Goal: Find specific page/section: Find specific page/section

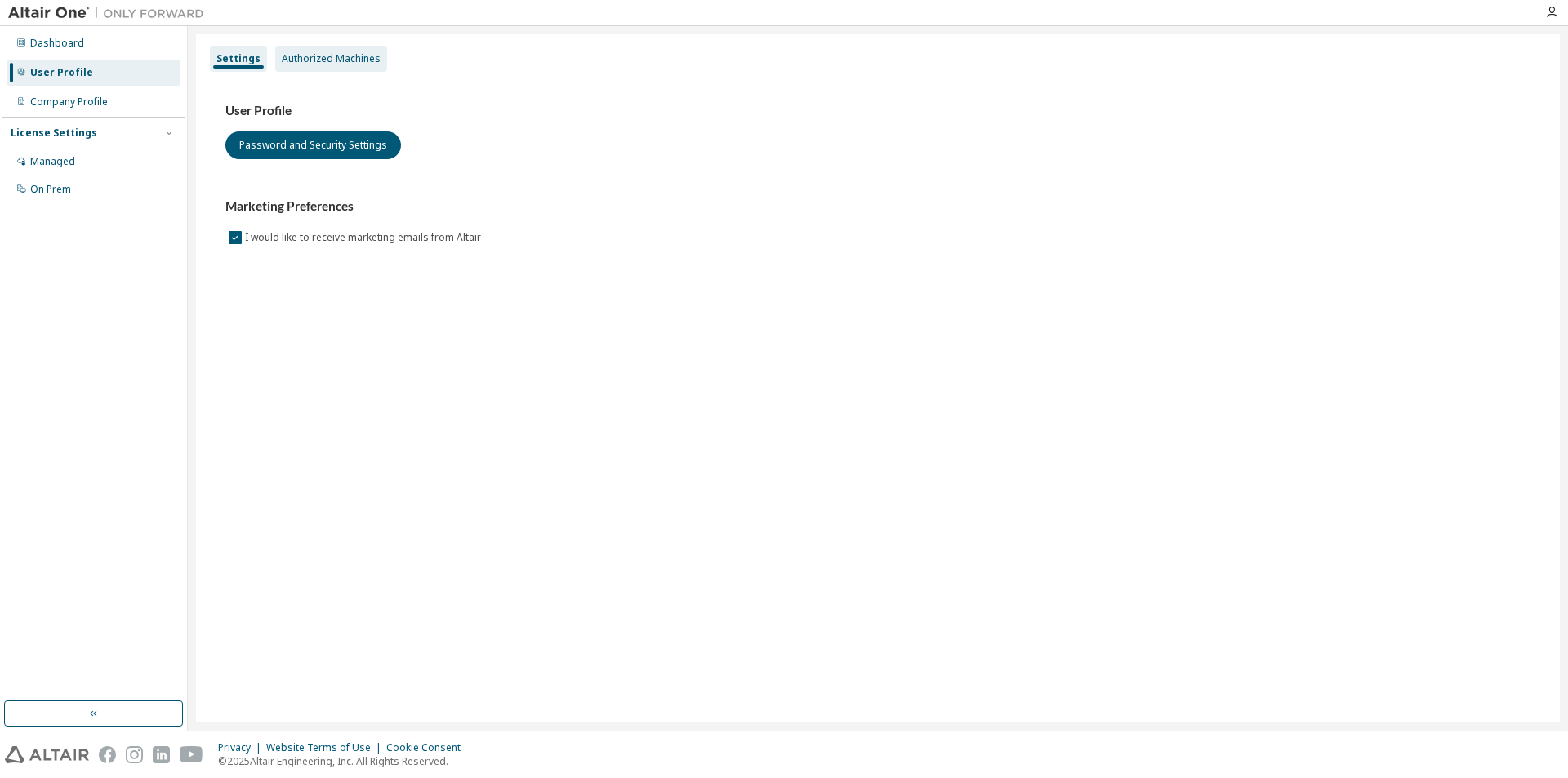
click at [346, 59] on div "Authorized Machines" at bounding box center [331, 58] width 99 height 13
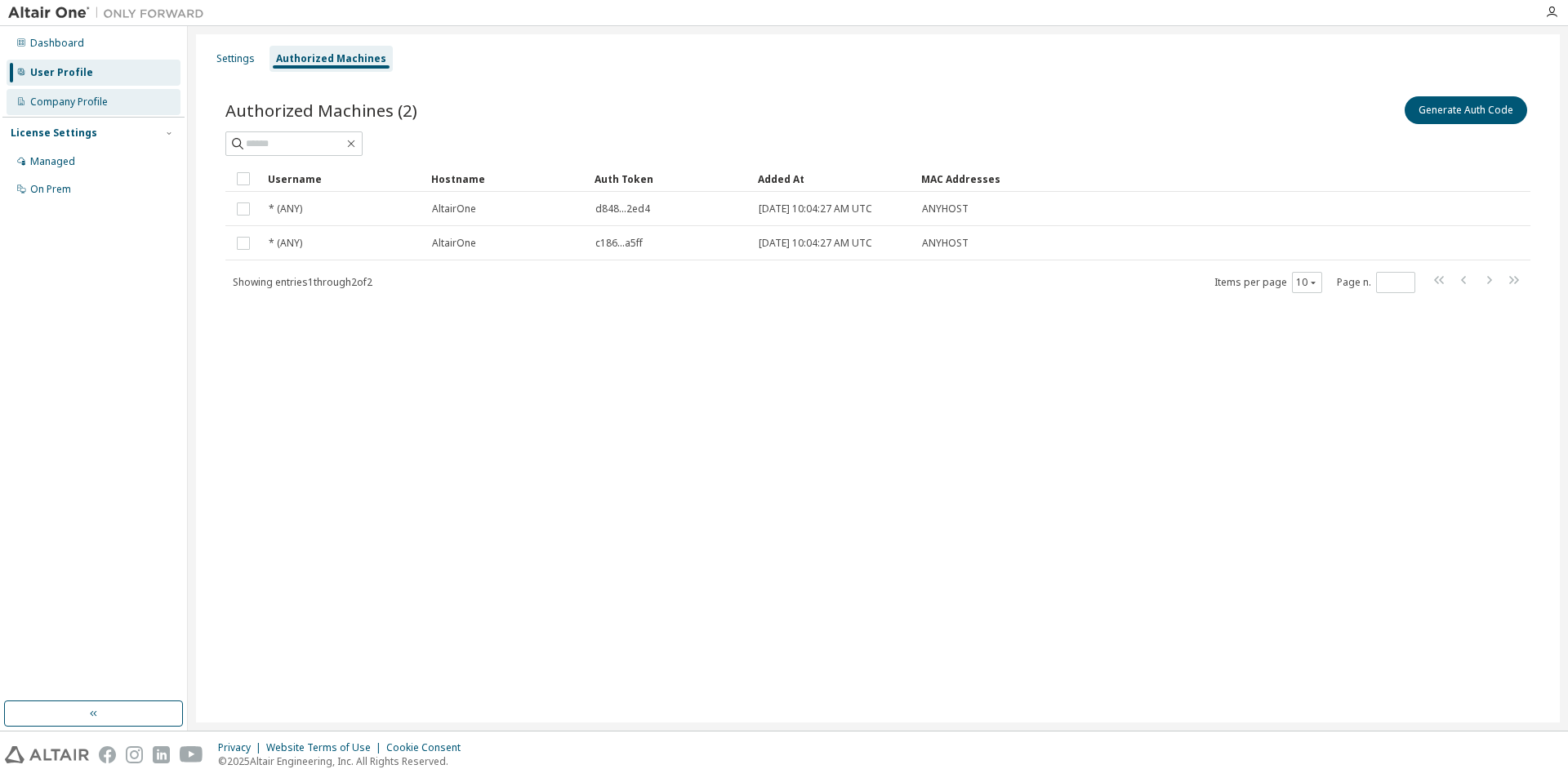
click at [72, 95] on div "Company Profile" at bounding box center [69, 101] width 78 height 13
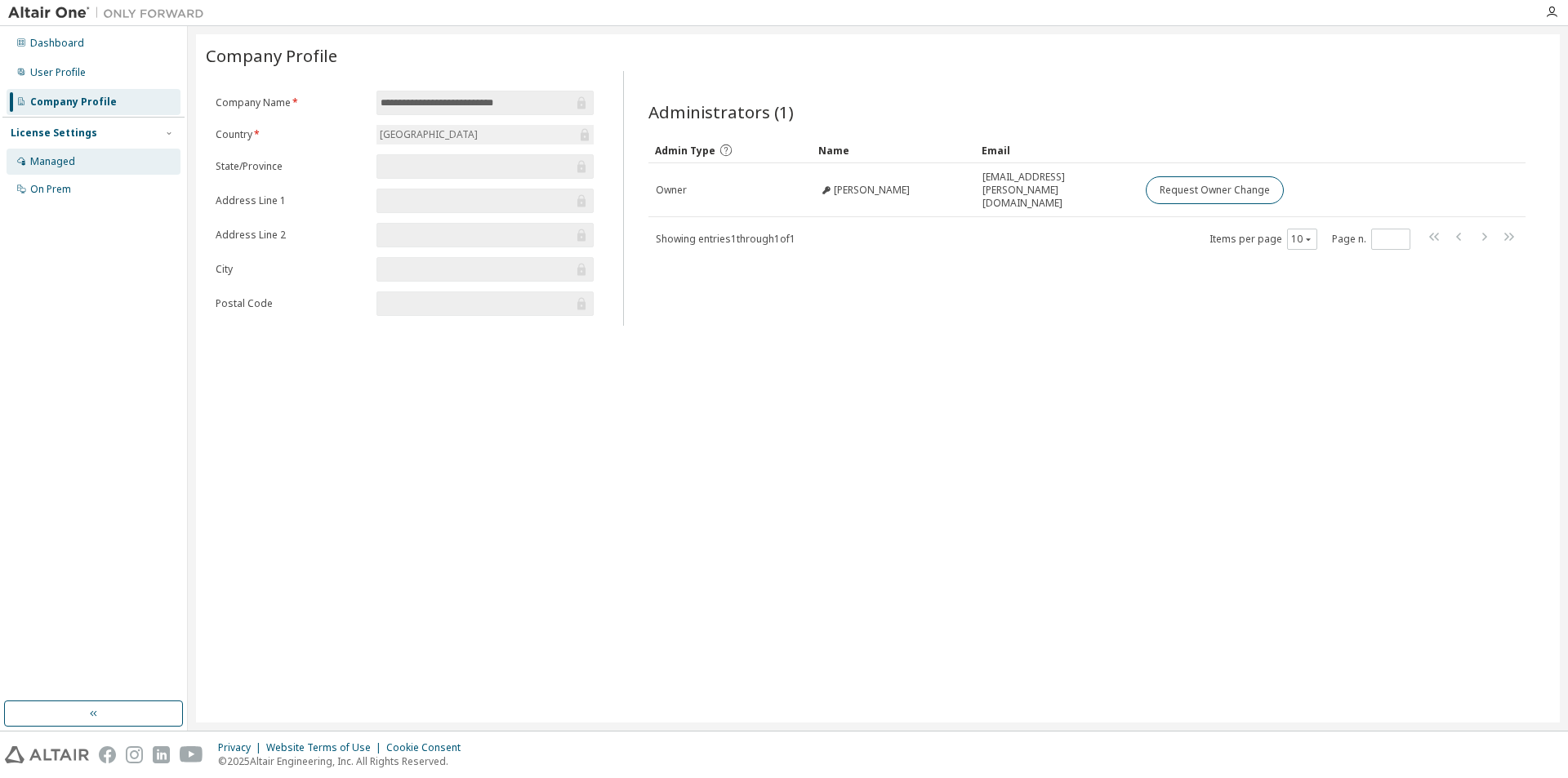
click at [59, 152] on div "Managed" at bounding box center [93, 162] width 174 height 26
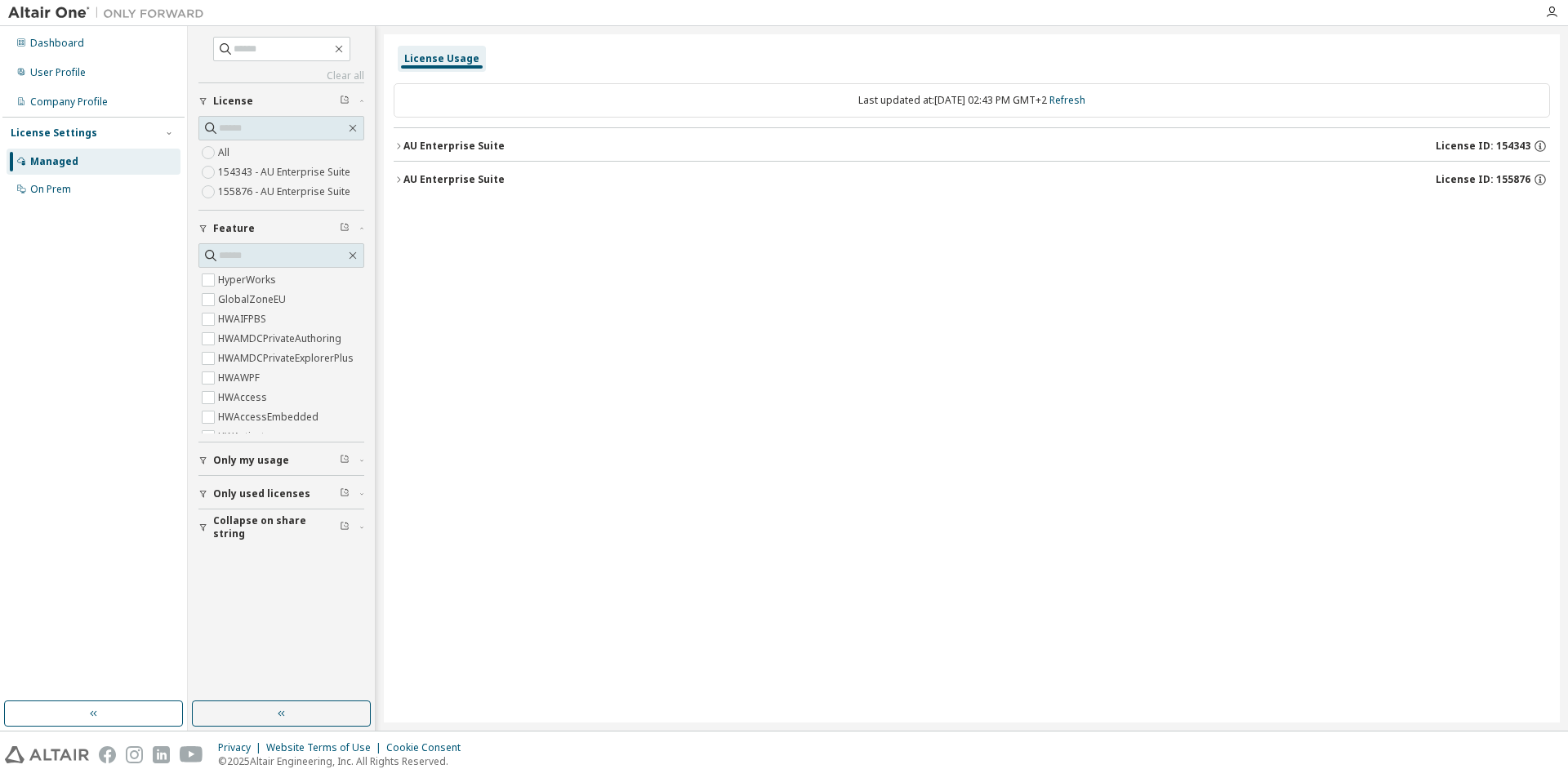
click at [398, 141] on icon "button" at bounding box center [398, 145] width 10 height 10
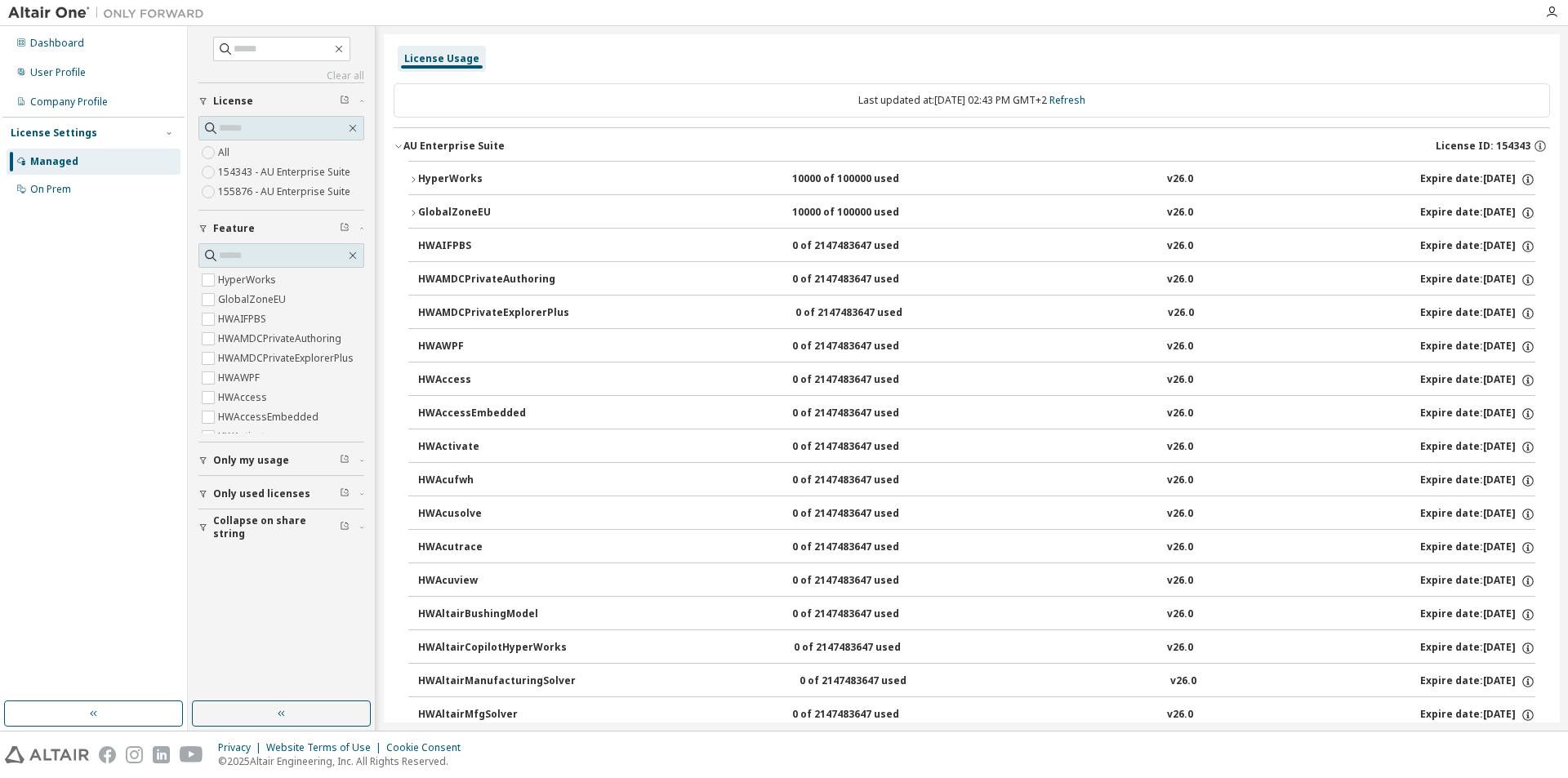
click at [408, 145] on div "AU Enterprise Suite" at bounding box center [454, 145] width 101 height 13
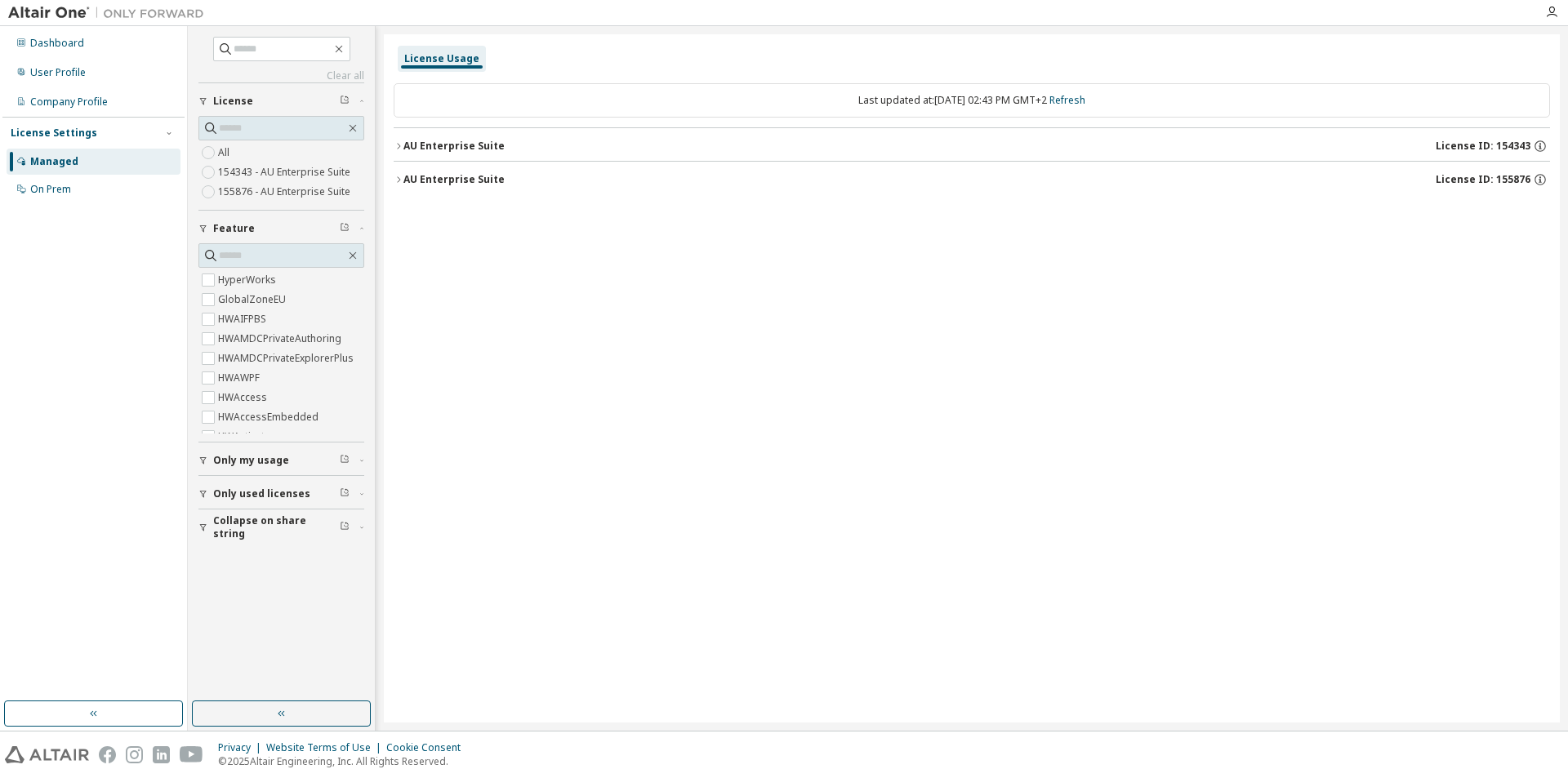
click at [238, 102] on span "License" at bounding box center [233, 100] width 40 height 13
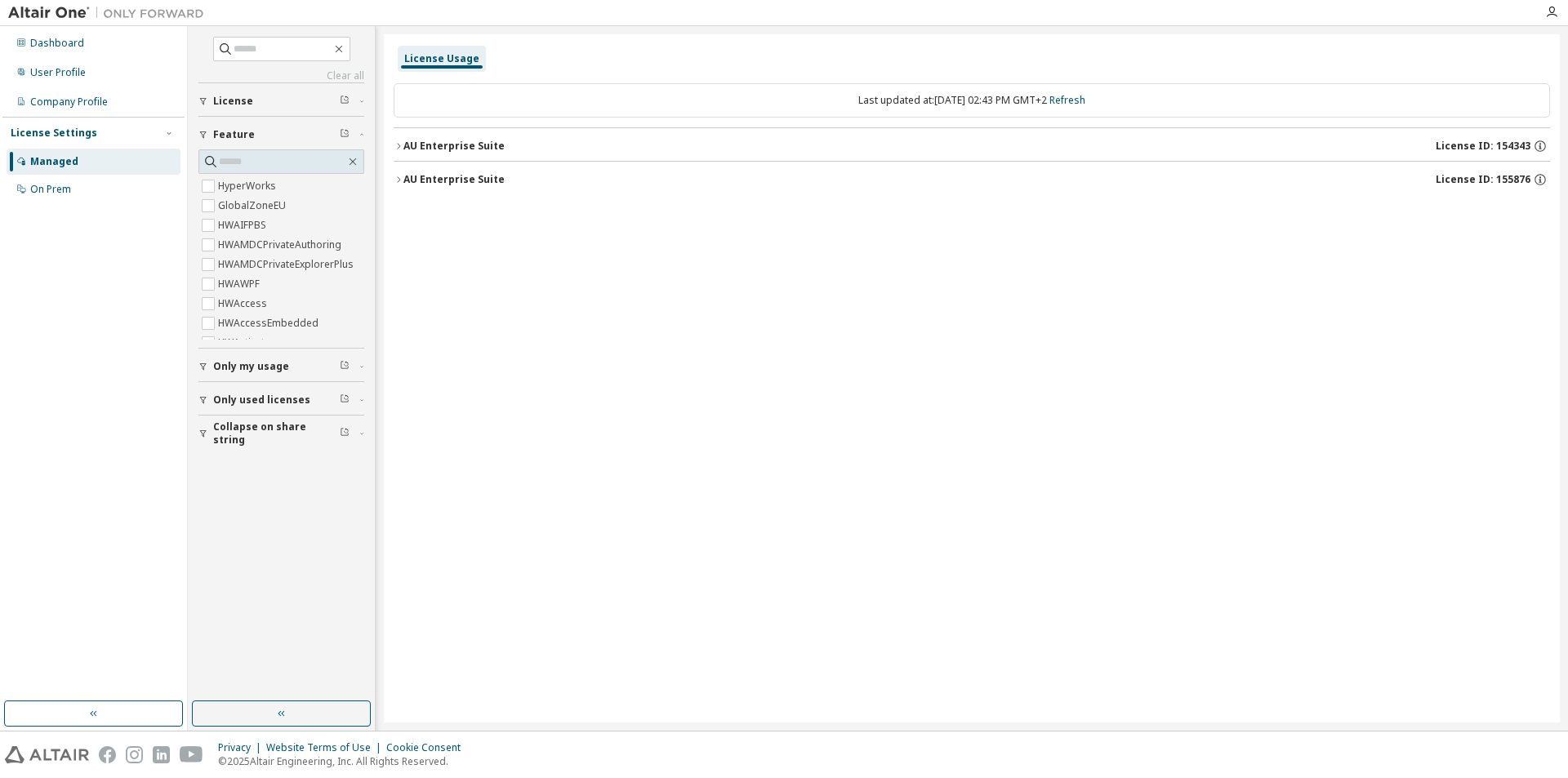
click at [217, 98] on span "License" at bounding box center [233, 100] width 40 height 13
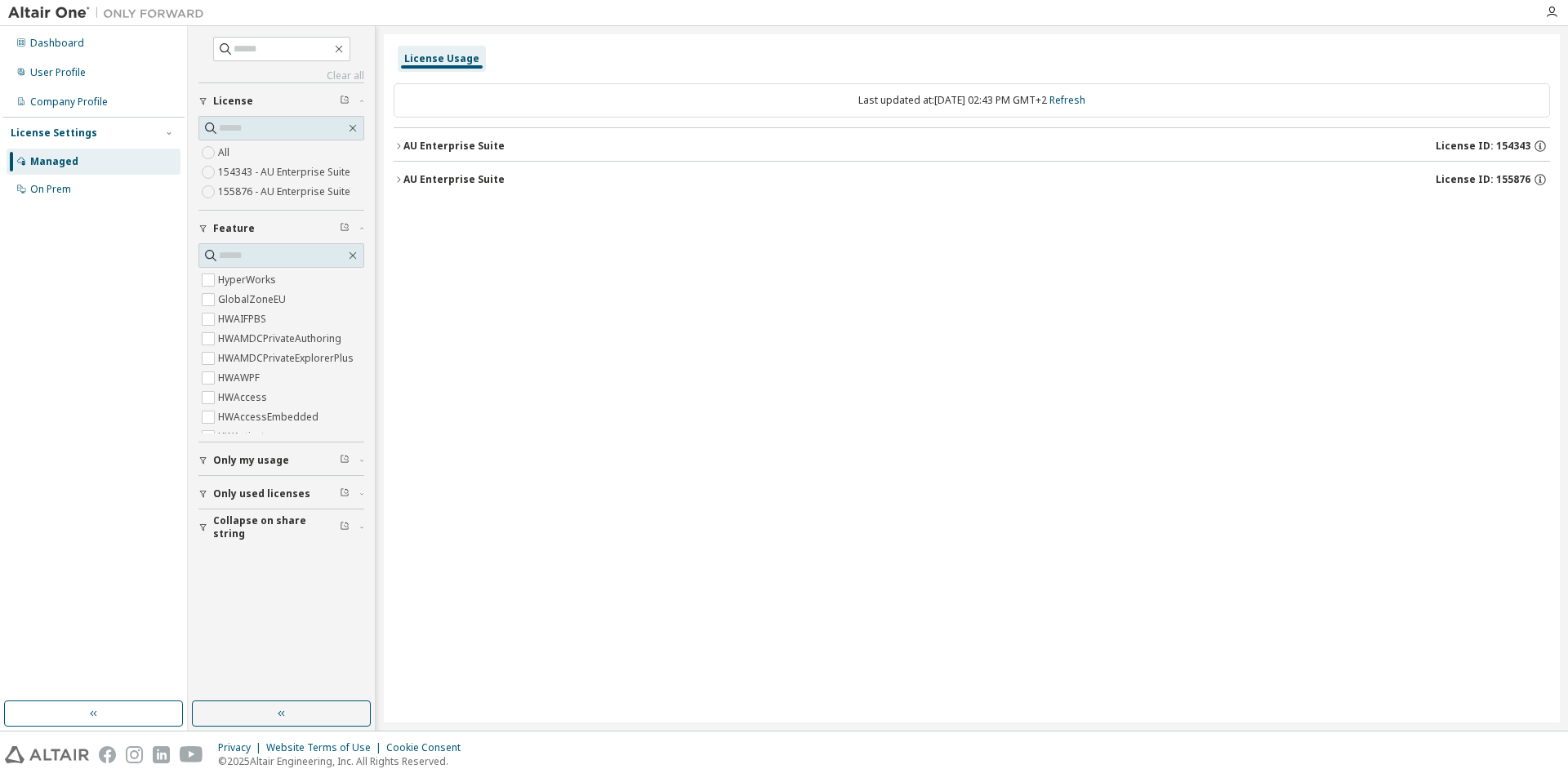
click at [236, 173] on label "154343 - AU Enterprise Suite" at bounding box center [286, 172] width 136 height 19
click at [424, 142] on div "AU Enterprise Suite" at bounding box center [454, 145] width 101 height 13
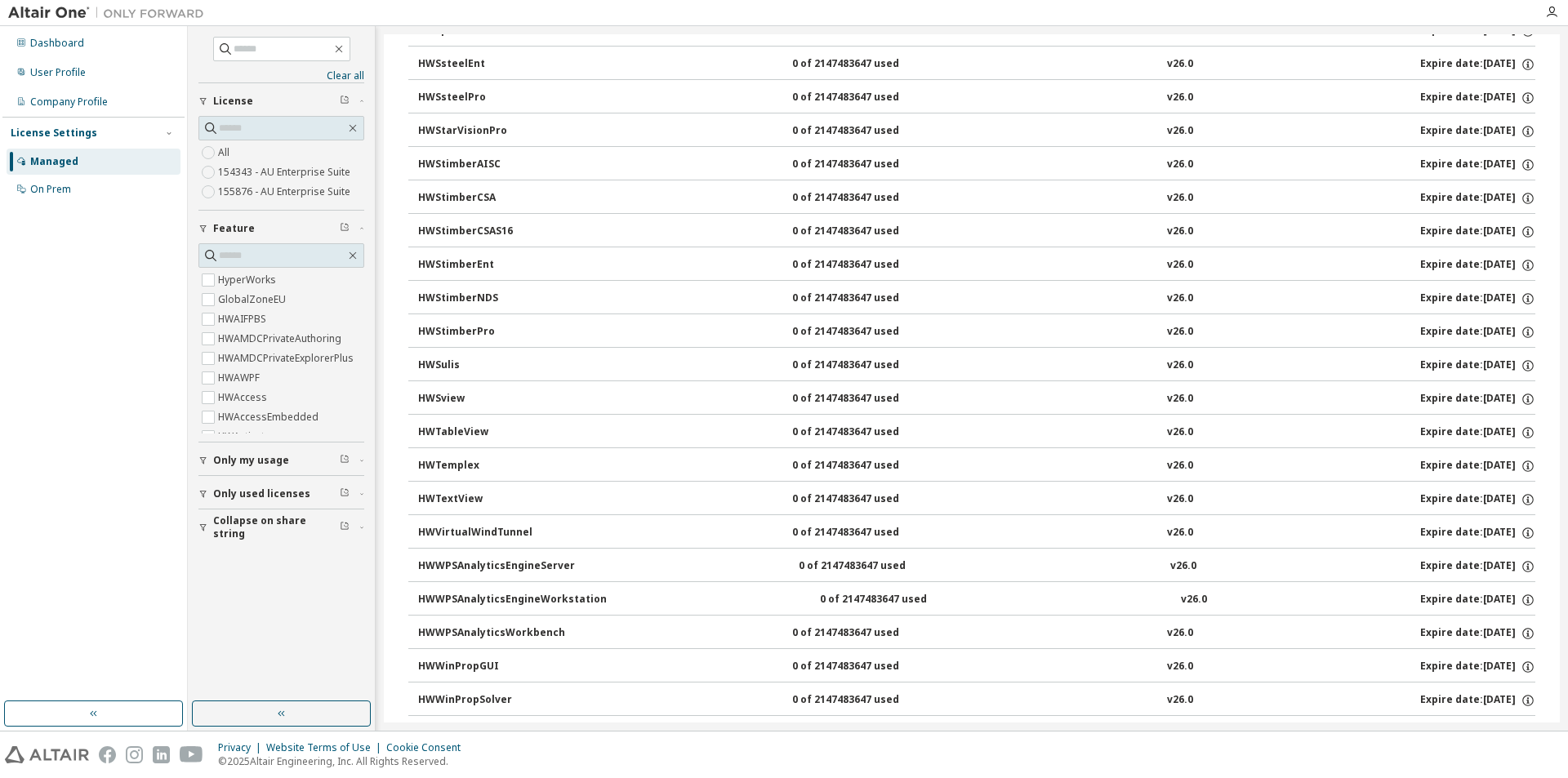
scroll to position [10480, 0]
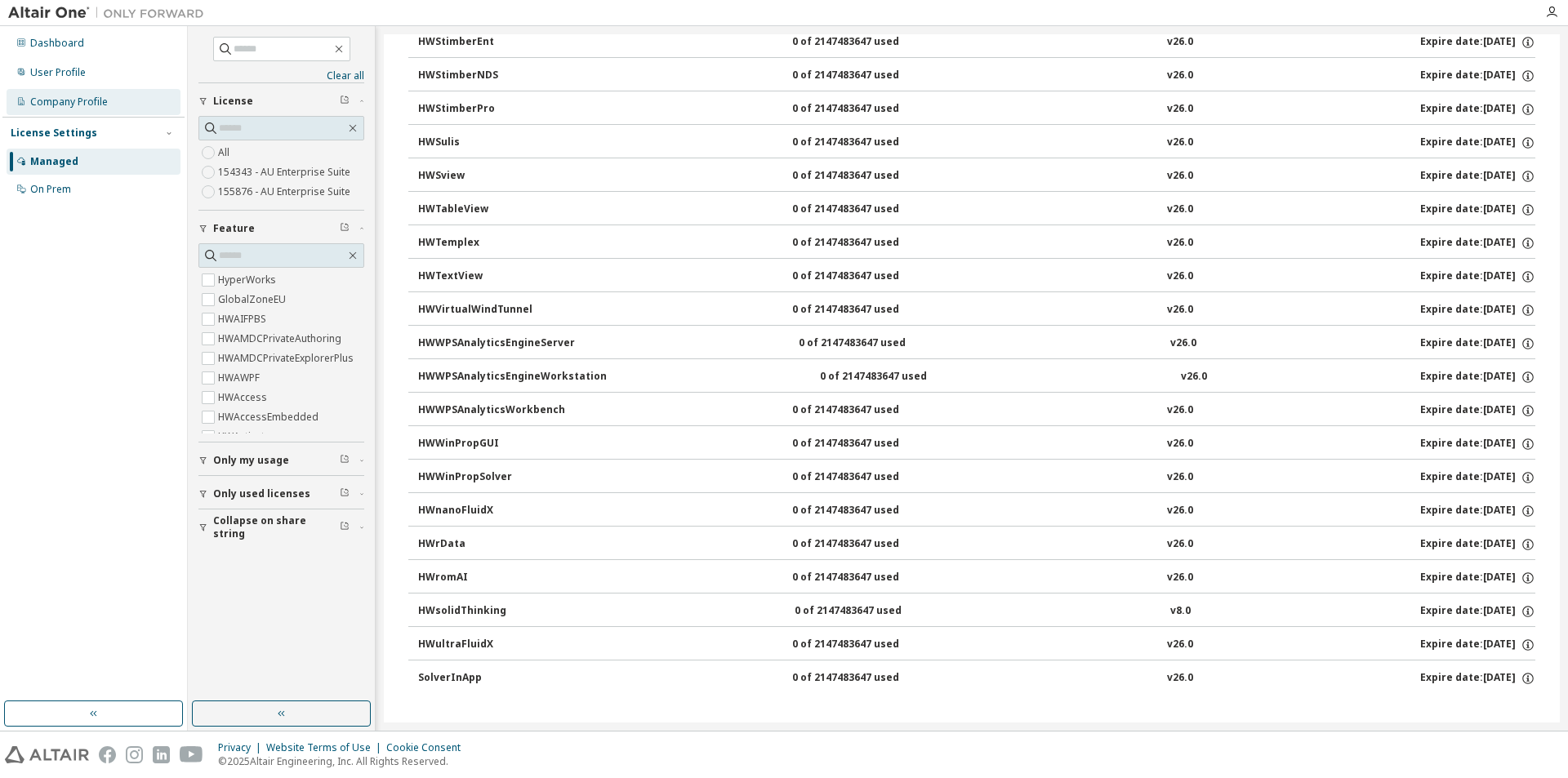
click at [77, 107] on div "Company Profile" at bounding box center [69, 101] width 78 height 13
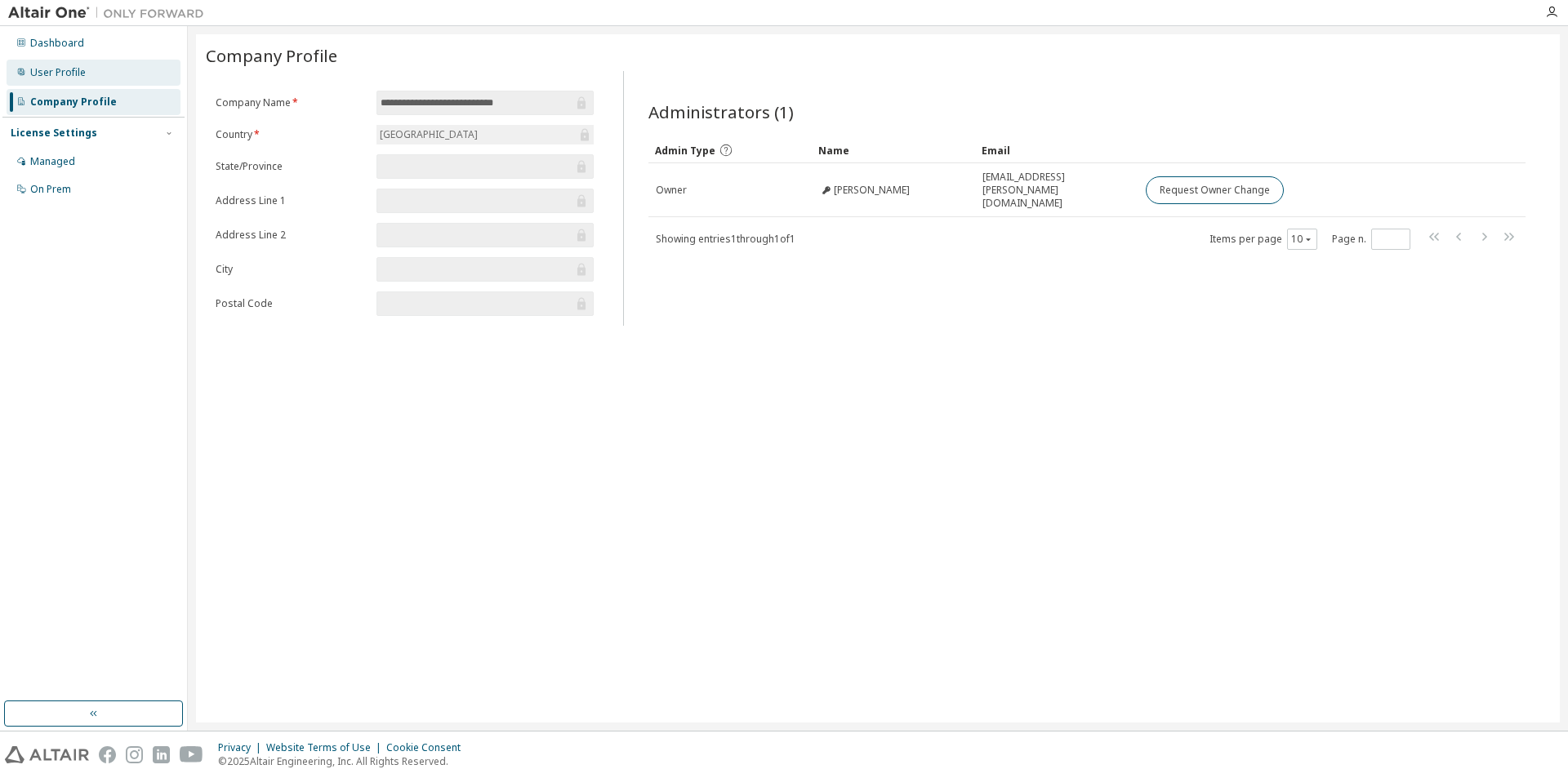
click at [57, 68] on div "User Profile" at bounding box center [57, 72] width 56 height 13
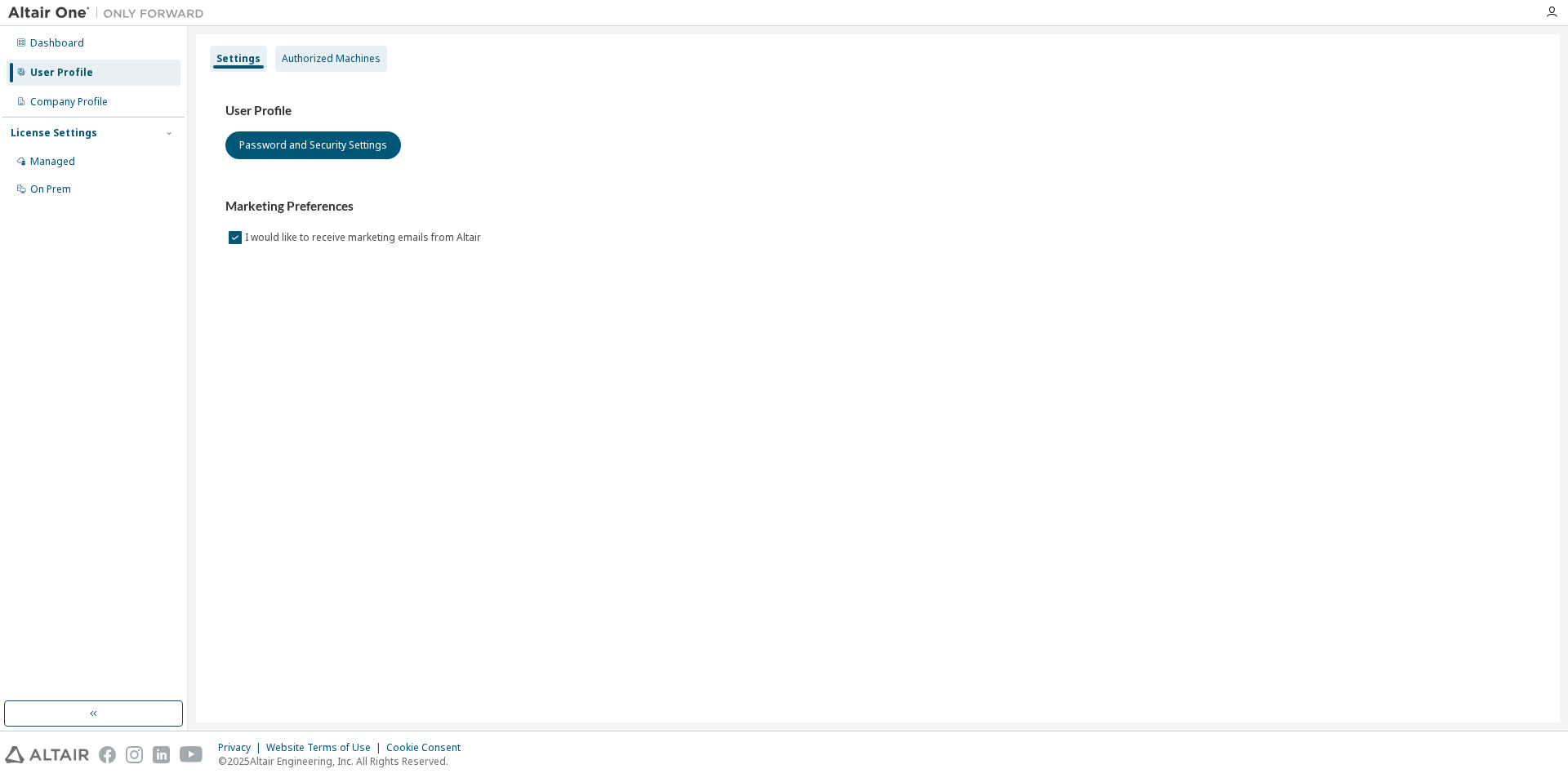
click at [340, 62] on div "Authorized Machines" at bounding box center [331, 58] width 99 height 13
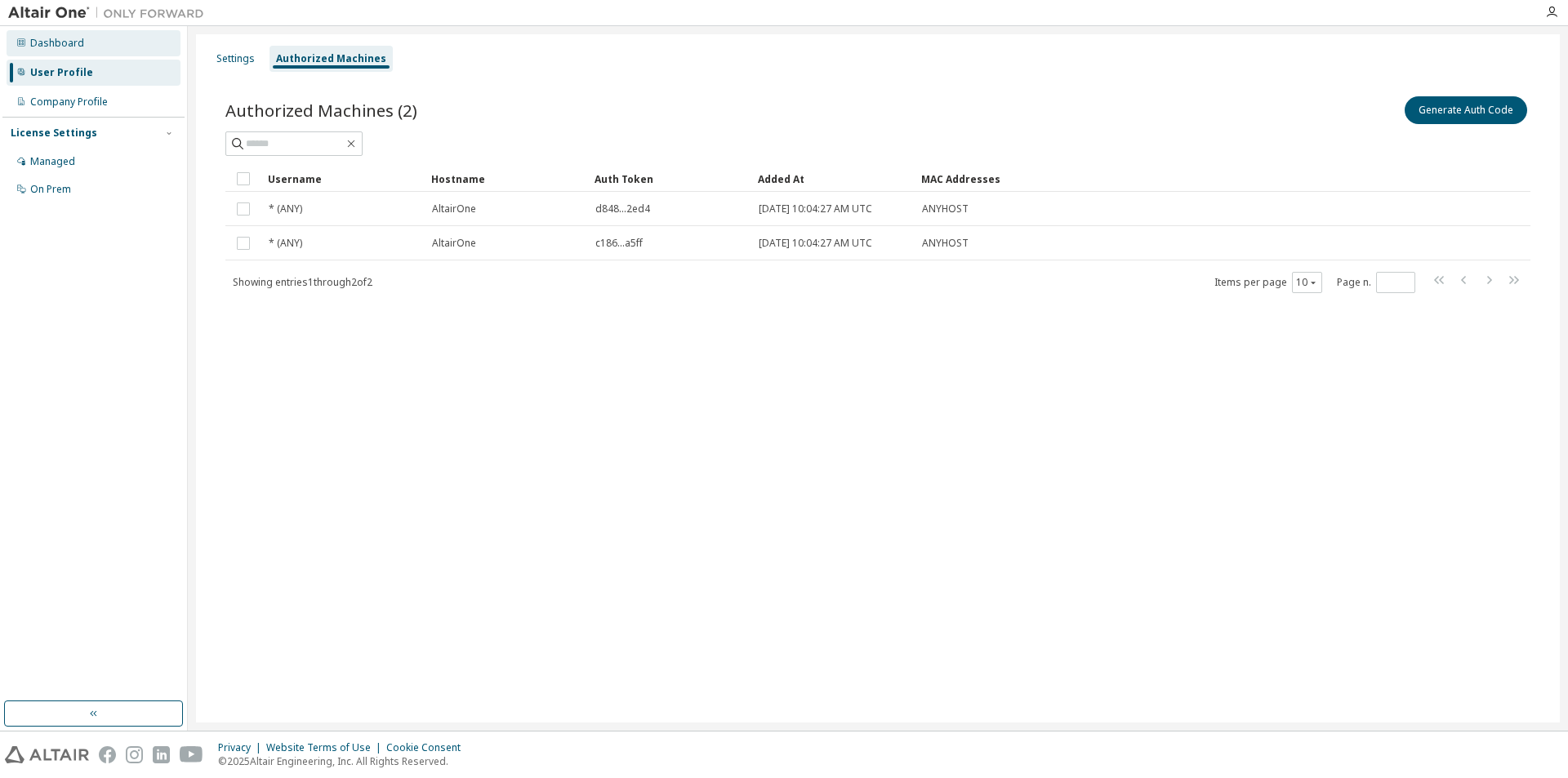
click at [53, 30] on div "Dashboard" at bounding box center [93, 43] width 174 height 26
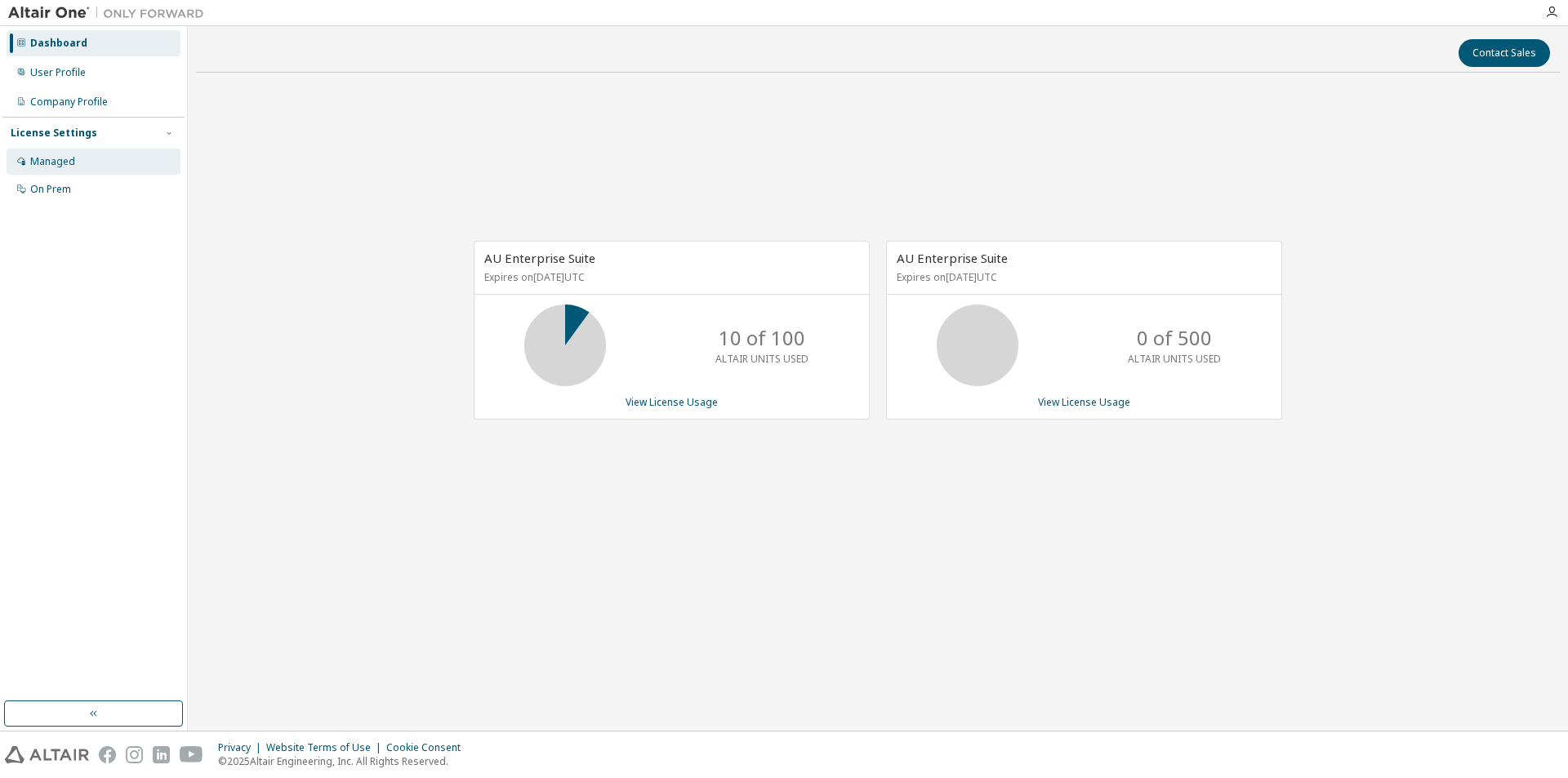
click at [86, 154] on div "Managed" at bounding box center [93, 162] width 174 height 26
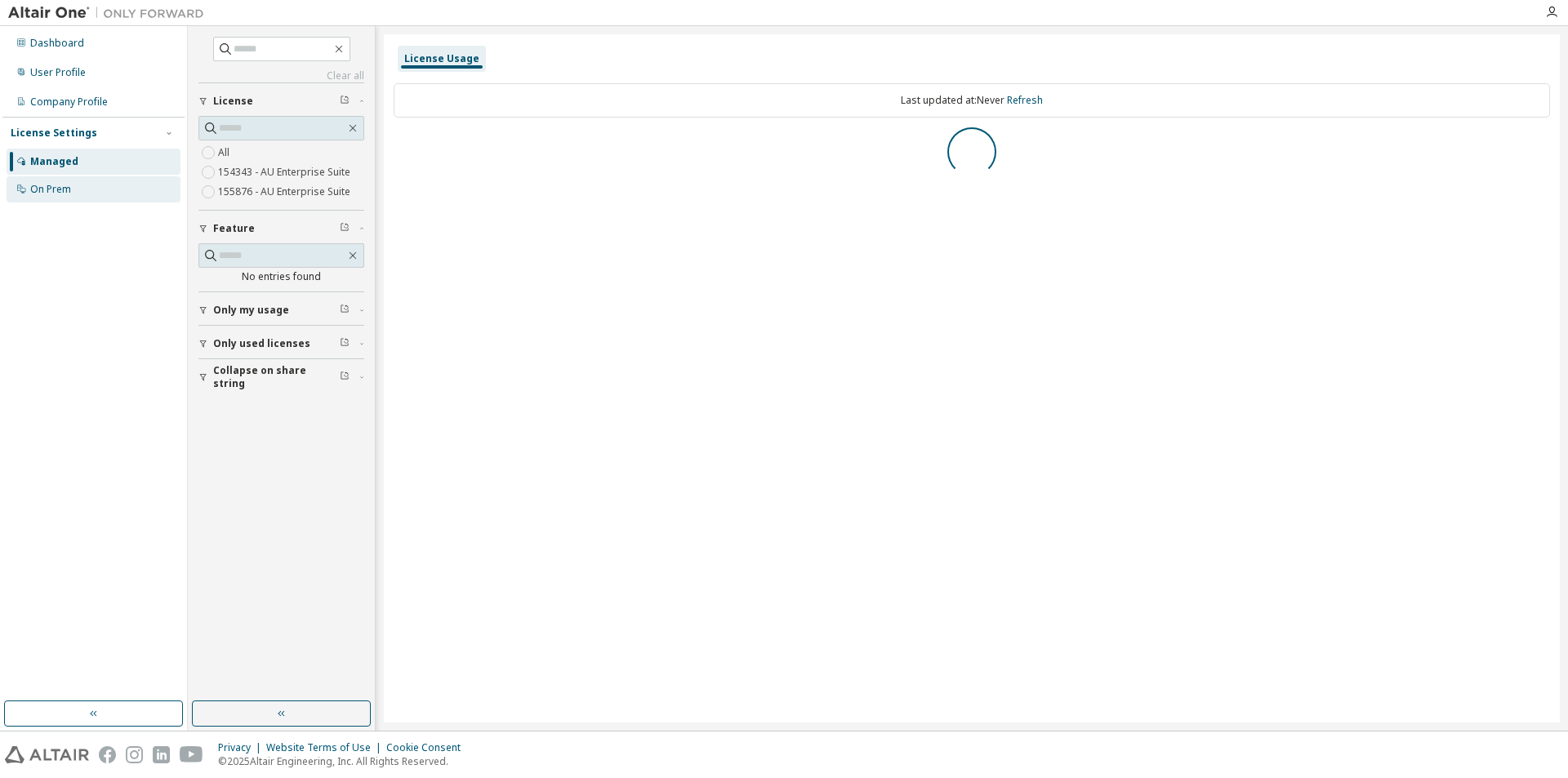
click at [25, 196] on div "On Prem" at bounding box center [93, 189] width 174 height 26
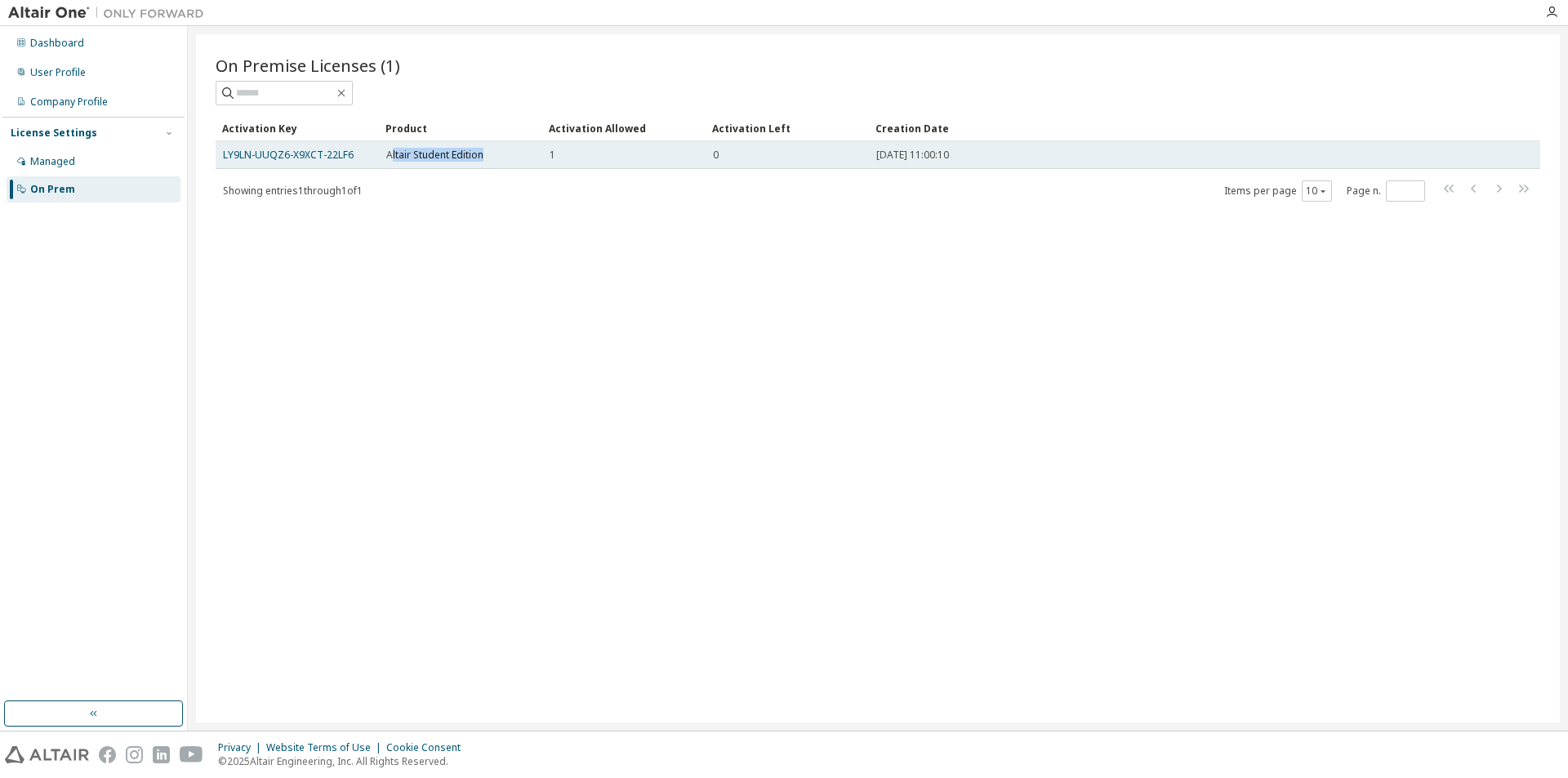
drag, startPoint x: 390, startPoint y: 160, endPoint x: 517, endPoint y: 160, distance: 127.0
click at [517, 160] on div "Altair Student Edition" at bounding box center [460, 155] width 149 height 13
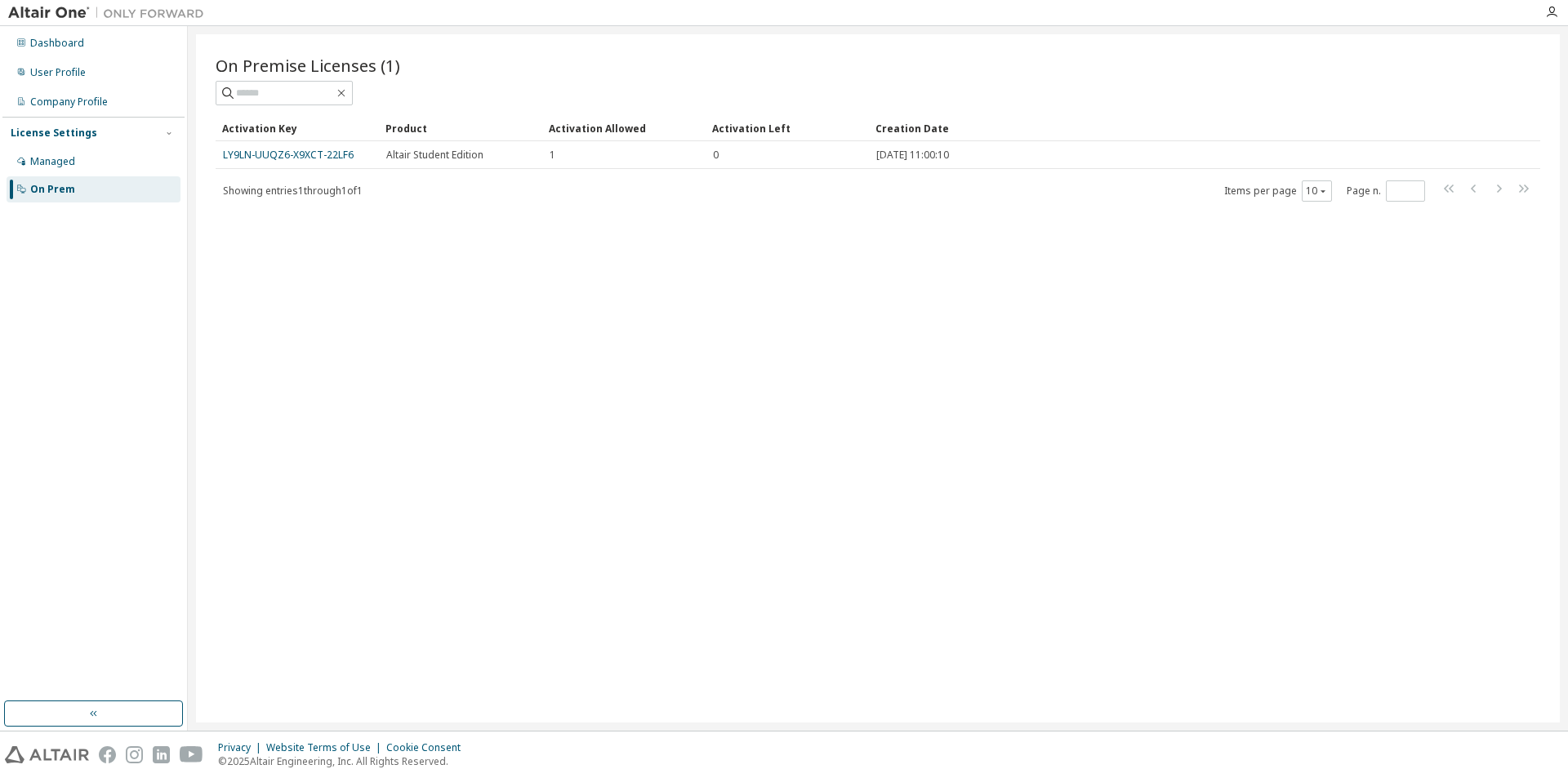
click at [420, 219] on div "On Premise Licenses (1) Clear Load Save Save As Field Operator Value Select fil…" at bounding box center [877, 378] width 1364 height 688
